Goal: Transaction & Acquisition: Purchase product/service

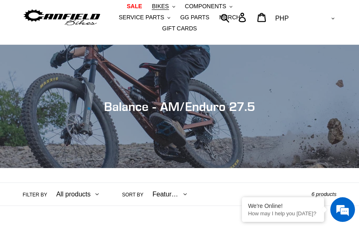
scroll to position [41, 0]
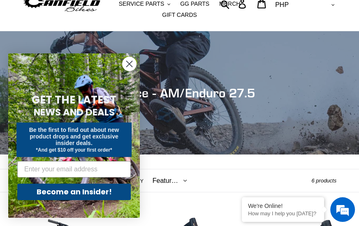
click at [131, 64] on circle "Close dialog" at bounding box center [129, 64] width 14 height 14
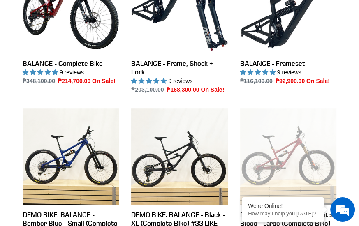
scroll to position [288, 0]
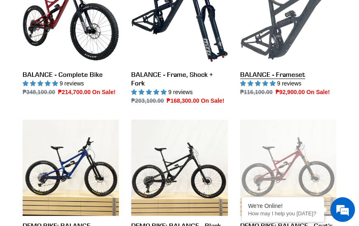
click at [292, 75] on link "BALANCE - Frameset" at bounding box center [288, 32] width 96 height 128
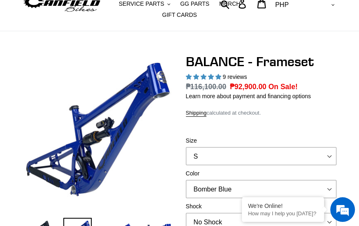
select select "highest-rating"
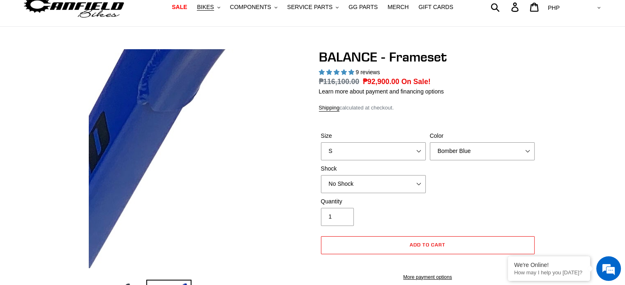
scroll to position [112, 0]
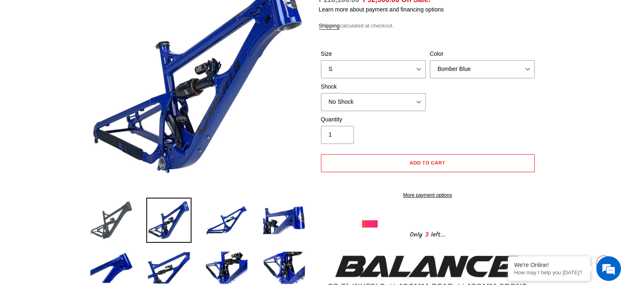
click at [108, 219] on img at bounding box center [111, 220] width 45 height 45
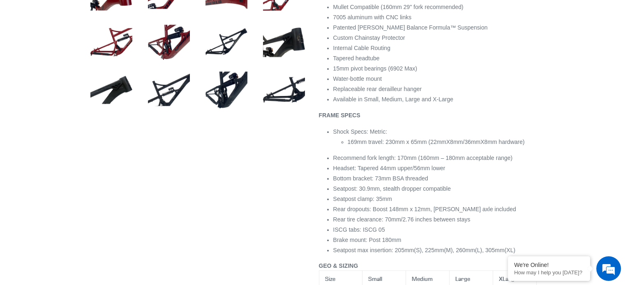
scroll to position [411, 0]
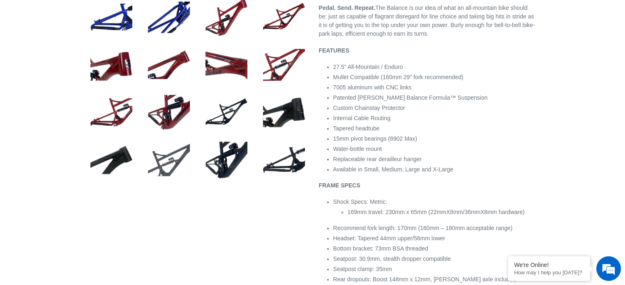
click at [170, 170] on img at bounding box center [168, 160] width 45 height 45
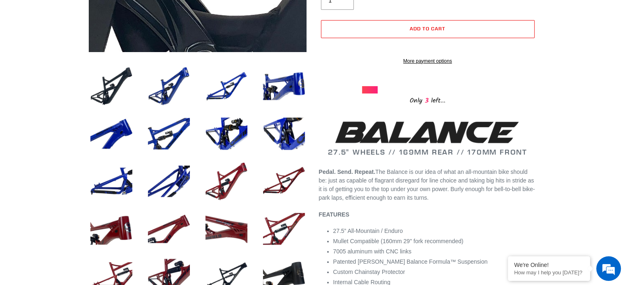
scroll to position [370, 0]
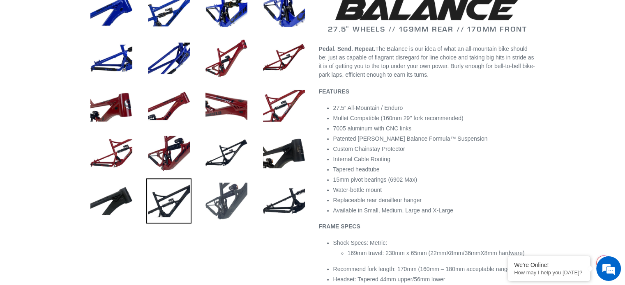
click at [214, 200] on img at bounding box center [226, 201] width 45 height 45
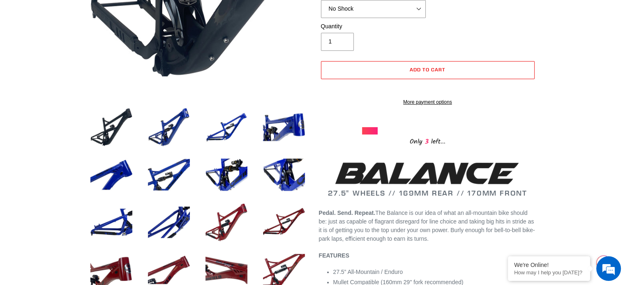
scroll to position [41, 0]
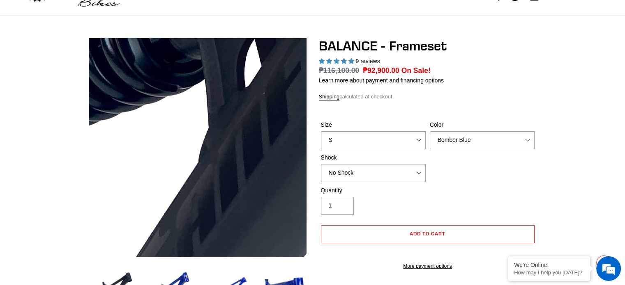
click at [256, 127] on img at bounding box center [28, 207] width 841 height 841
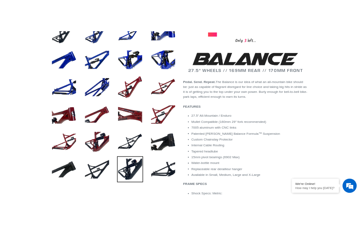
scroll to position [346, 0]
